Goal: Task Accomplishment & Management: Manage account settings

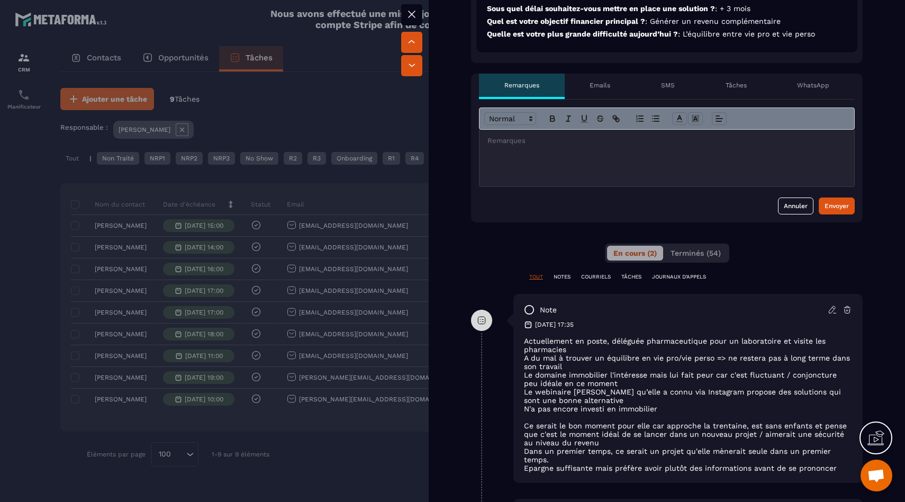
scroll to position [436, 0]
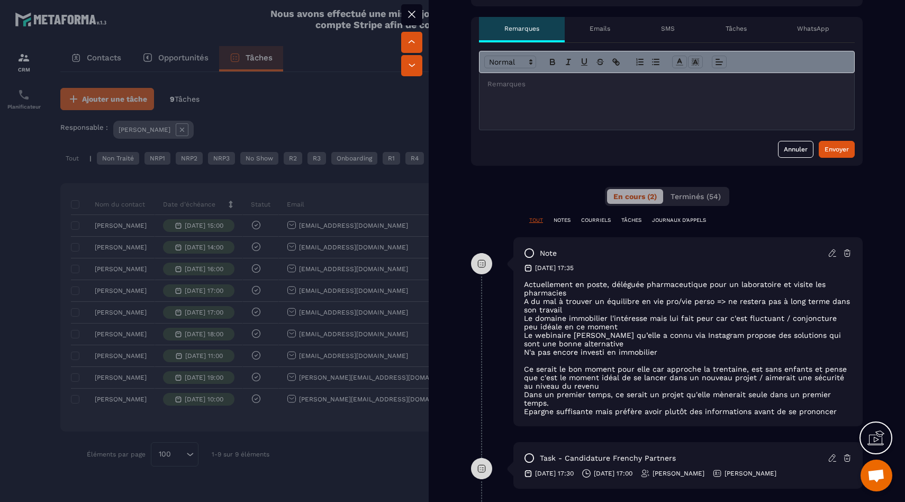
drag, startPoint x: 834, startPoint y: 414, endPoint x: 525, endPoint y: 261, distance: 344.9
click at [525, 261] on div "note [DATE] 17:35 Actuellement en poste, déléguée pharmaceutique pour un labora…" at bounding box center [687, 331] width 349 height 189
copy div "[DATE] 17:35 Actuellement en poste, déléguée pharmaceutique pour un laboratoire…"
click at [282, 347] on div at bounding box center [452, 251] width 905 height 502
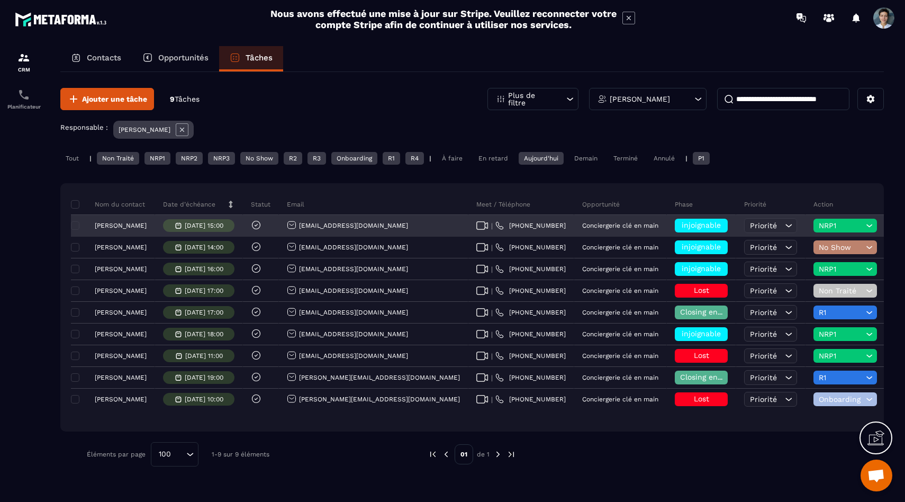
click at [682, 225] on span "injoignable" at bounding box center [701, 225] width 39 height 8
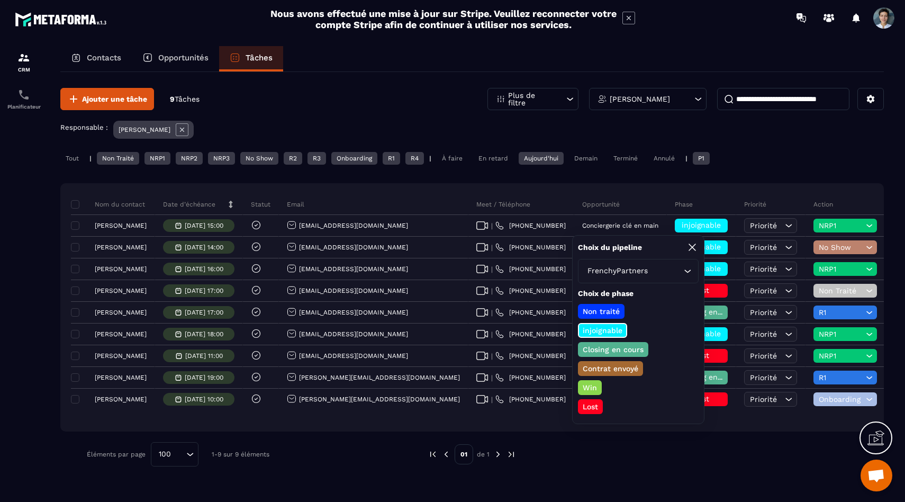
click at [585, 404] on p "Lost" at bounding box center [590, 406] width 19 height 11
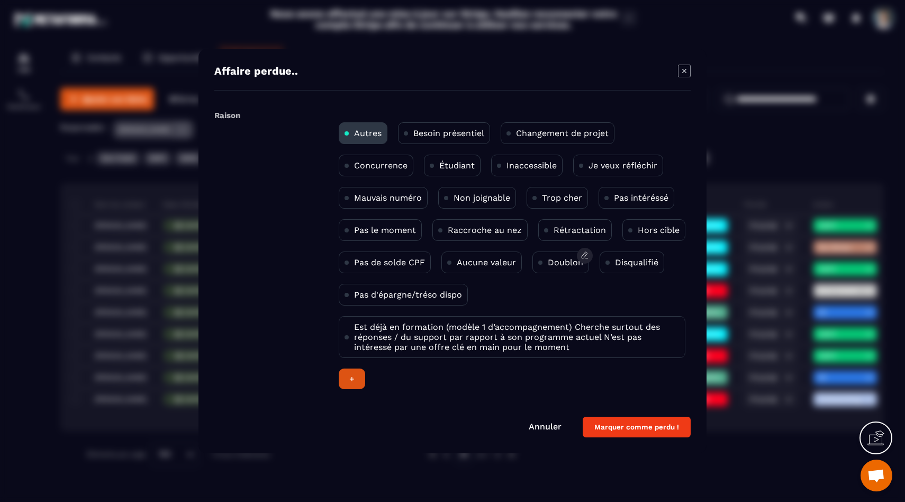
click at [574, 259] on p "Doublon" at bounding box center [565, 262] width 35 height 10
click at [638, 427] on button "Marquer comme perdu !" at bounding box center [637, 427] width 108 height 21
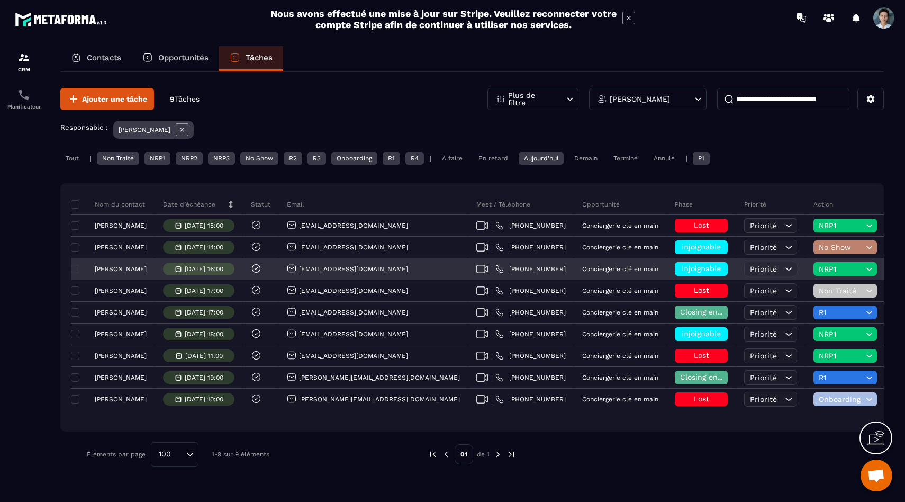
click at [819, 271] on span "NRP1" at bounding box center [841, 269] width 44 height 8
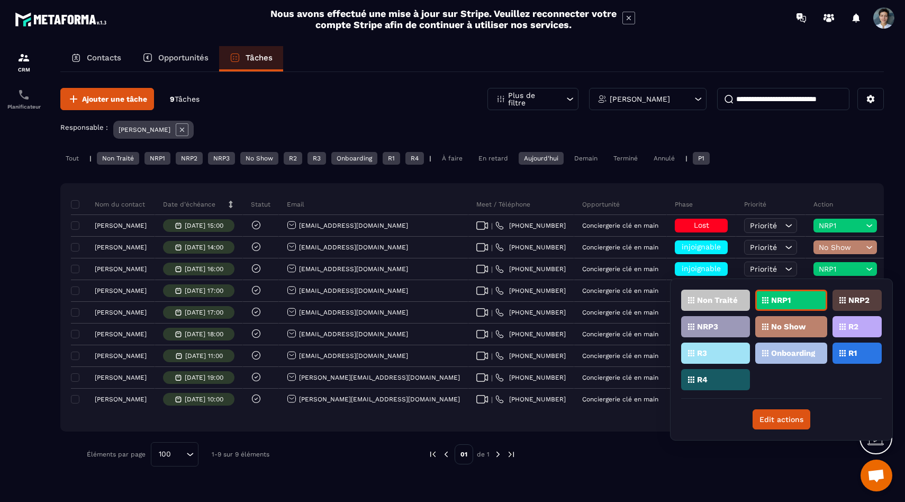
click at [822, 330] on div "No Show" at bounding box center [791, 326] width 72 height 21
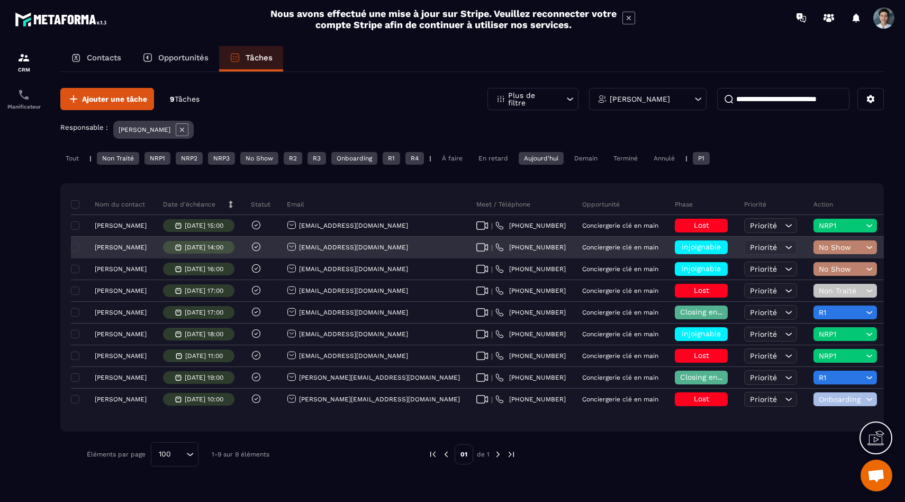
click at [819, 249] on span "No Show" at bounding box center [841, 247] width 44 height 8
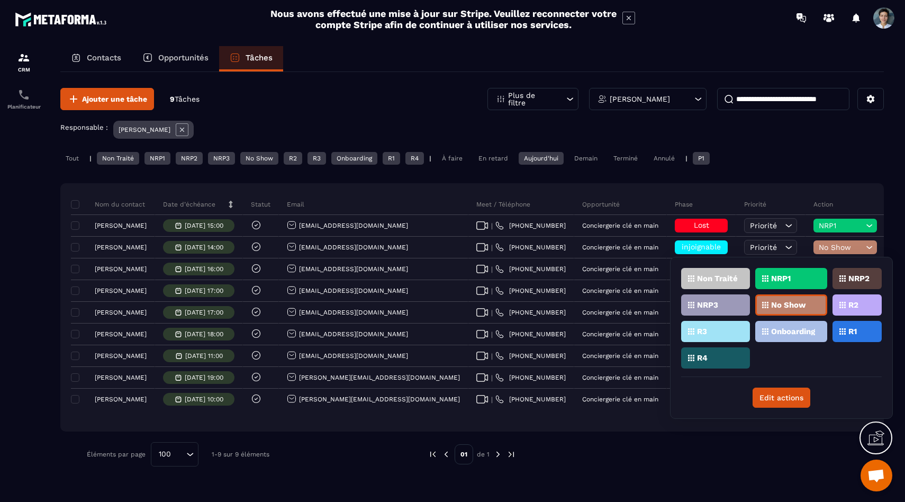
click at [674, 458] on div at bounding box center [695, 454] width 326 height 24
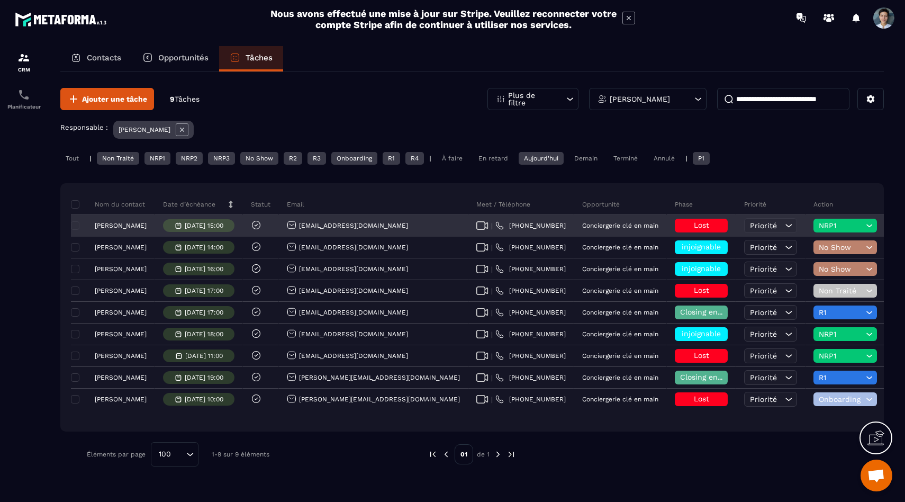
click at [819, 222] on span "NRP1" at bounding box center [841, 225] width 44 height 8
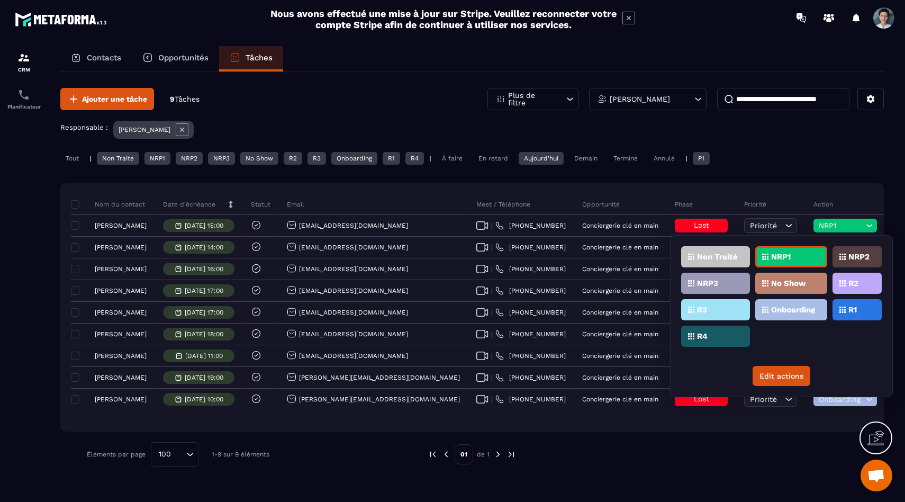
click at [589, 444] on div at bounding box center [695, 454] width 326 height 24
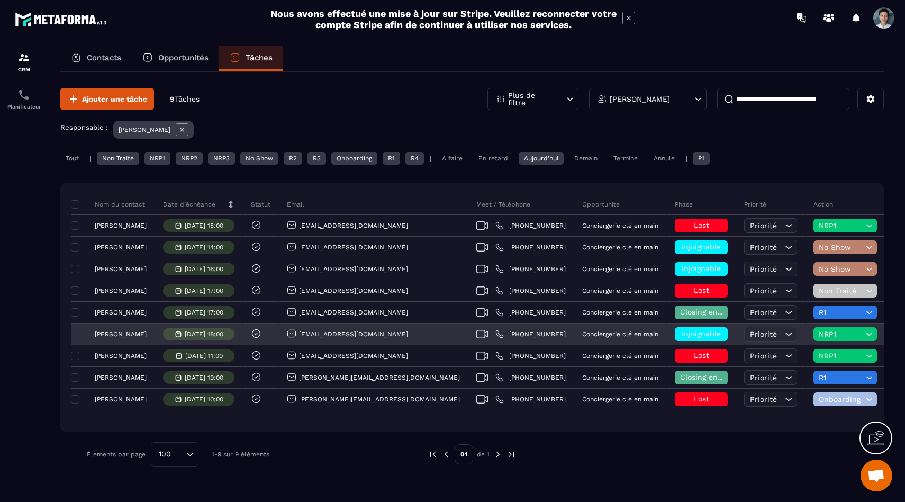
click at [129, 332] on p "[PERSON_NAME]" at bounding box center [121, 333] width 52 height 7
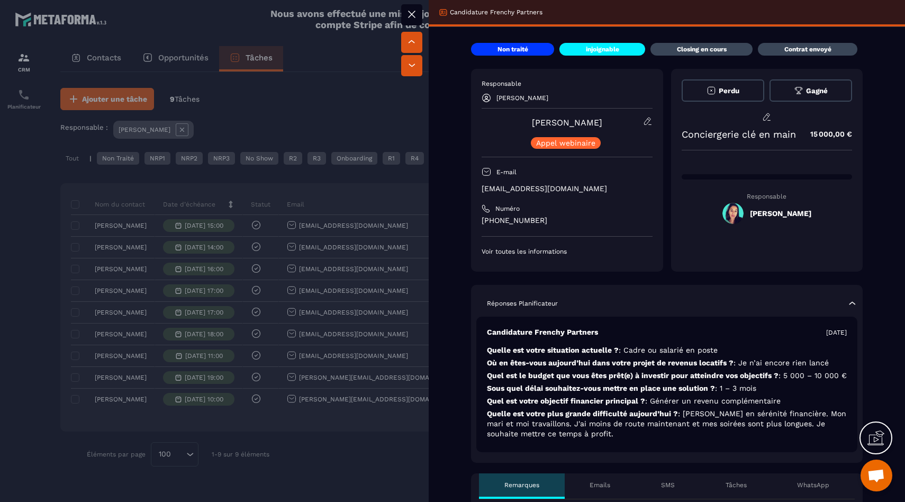
scroll to position [542, 0]
